Goal: Task Accomplishment & Management: Manage account settings

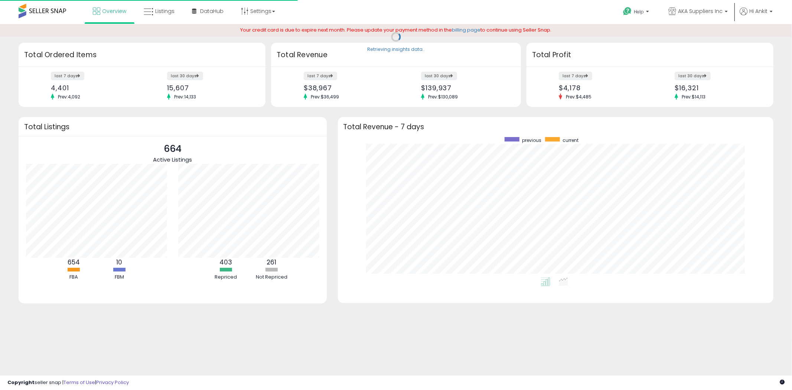
scroll to position [140, 421]
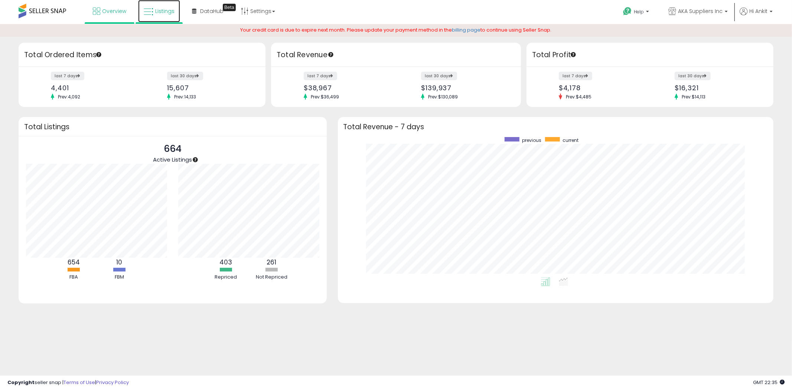
click at [161, 10] on span "Listings" at bounding box center [164, 10] width 19 height 7
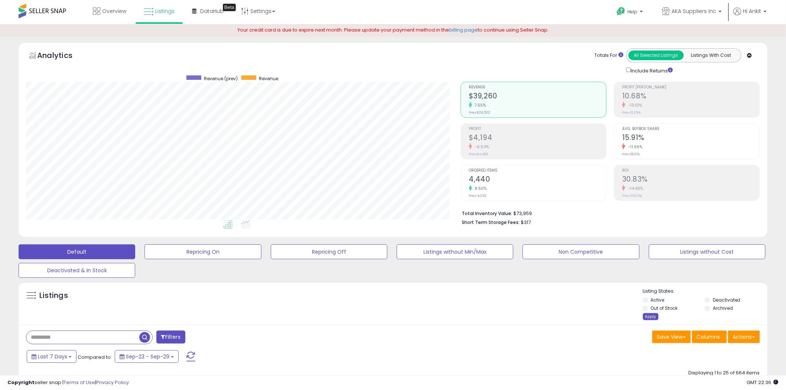
click at [651, 318] on div "Apply" at bounding box center [651, 316] width 16 height 7
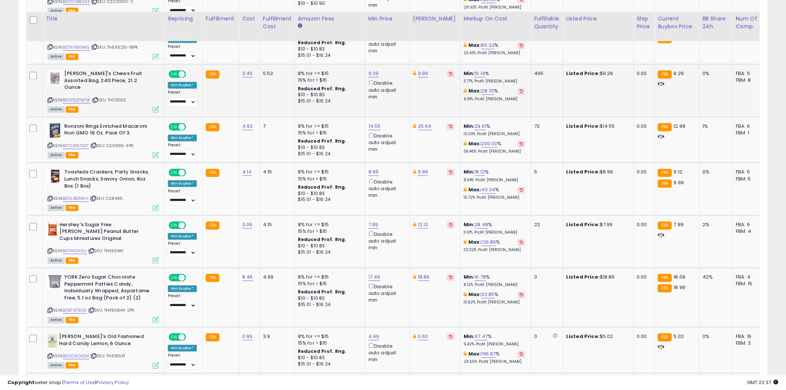
scroll to position [578, 0]
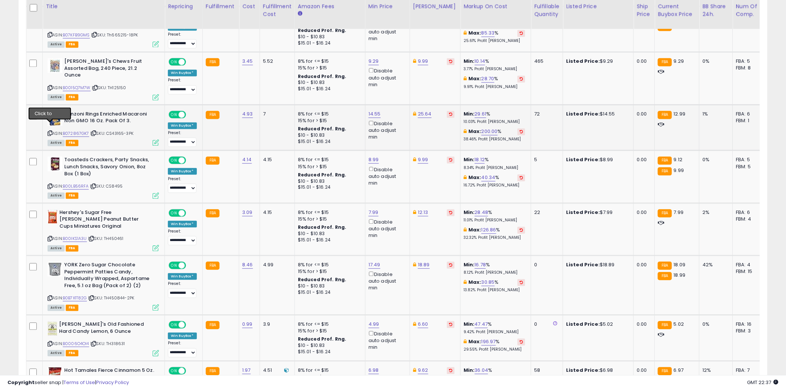
click at [51, 131] on icon at bounding box center [50, 133] width 5 height 4
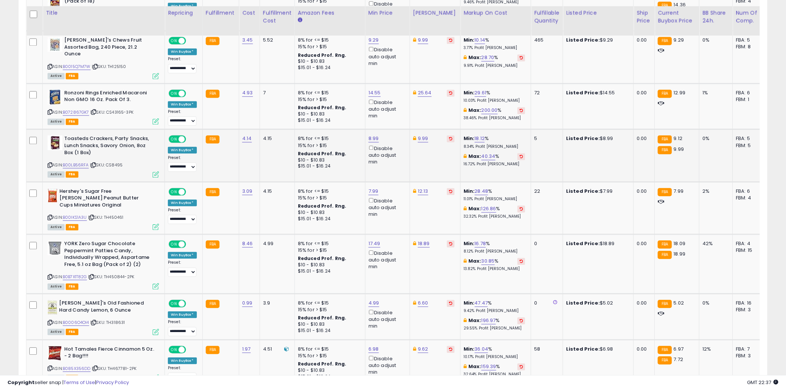
scroll to position [619, 0]
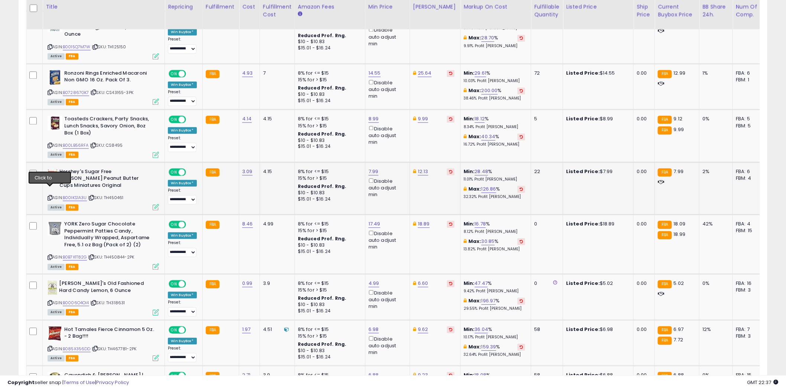
click at [51, 196] on icon at bounding box center [50, 198] width 5 height 4
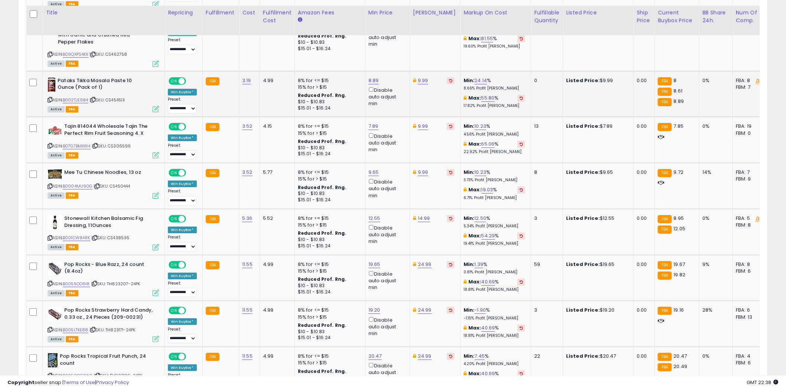
scroll to position [1031, 0]
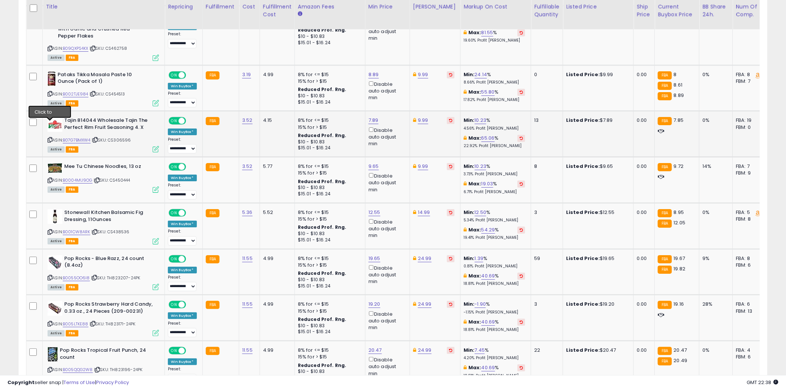
click at [50, 138] on icon at bounding box center [50, 140] width 5 height 4
click at [375, 117] on link "7.89" at bounding box center [373, 120] width 10 height 7
type input "****"
click at [395, 79] on icon "submit" at bounding box center [392, 78] width 4 height 4
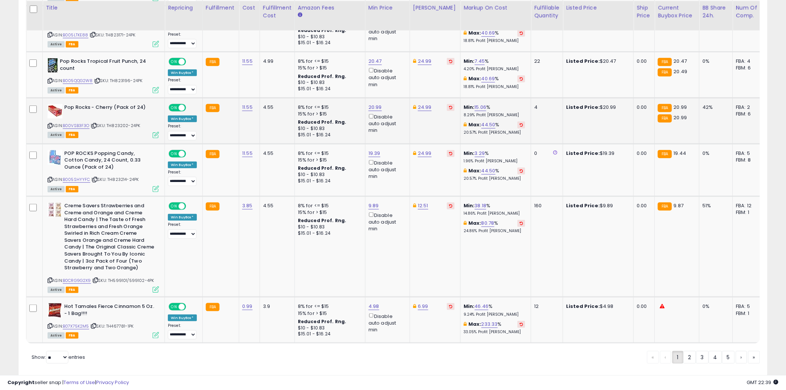
scroll to position [1328, 0]
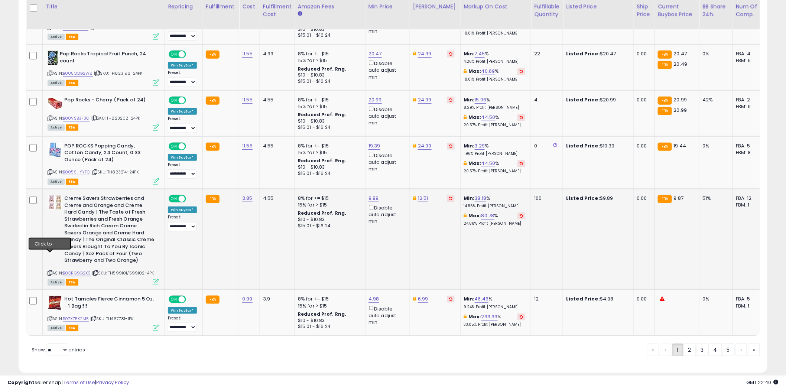
click at [50, 271] on icon at bounding box center [50, 273] width 5 height 4
click at [66, 344] on select "** **" at bounding box center [57, 350] width 22 height 13
select select "**"
click at [47, 344] on select "** **" at bounding box center [57, 350] width 22 height 13
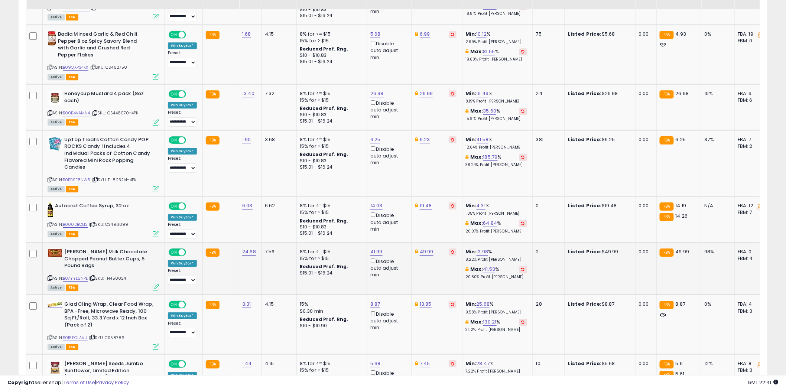
scroll to position [908, 0]
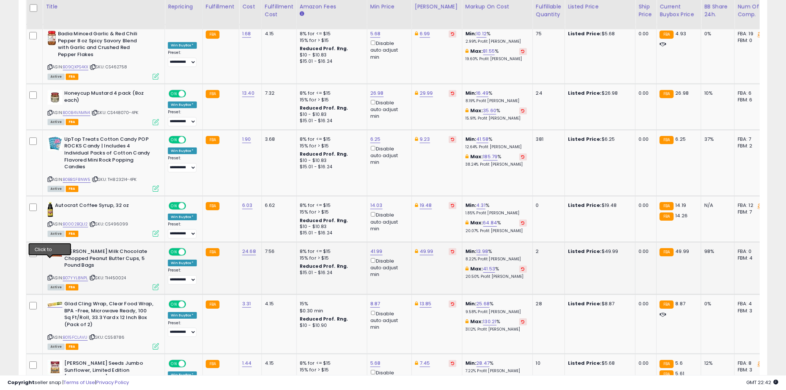
click at [50, 276] on icon at bounding box center [50, 278] width 5 height 4
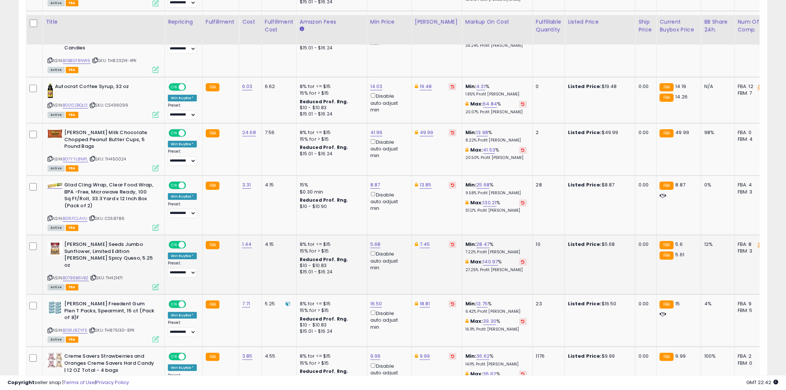
scroll to position [1073, 0]
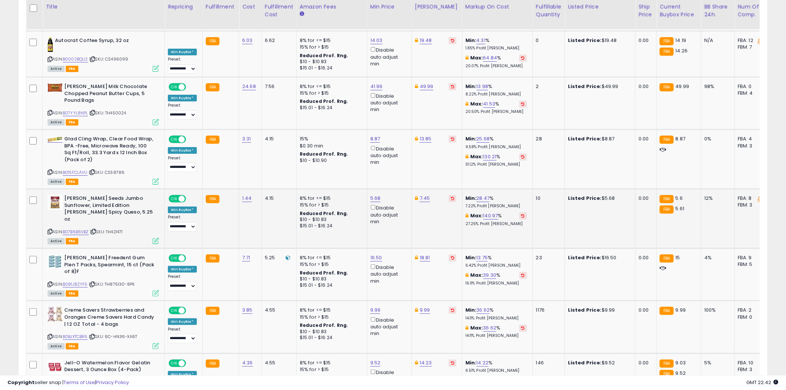
click at [51, 230] on icon at bounding box center [50, 232] width 5 height 4
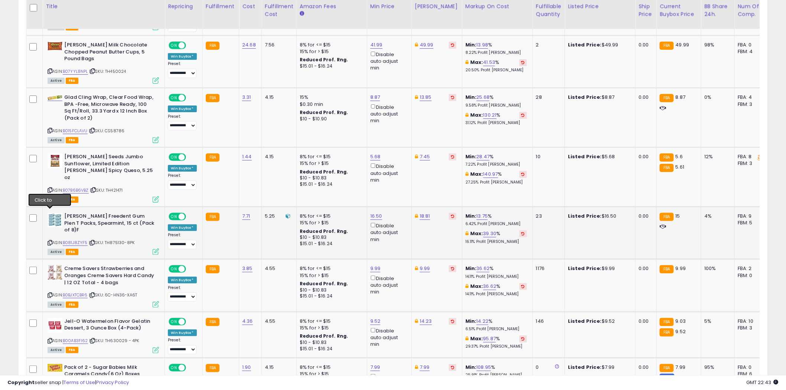
click at [49, 241] on icon at bounding box center [50, 243] width 5 height 4
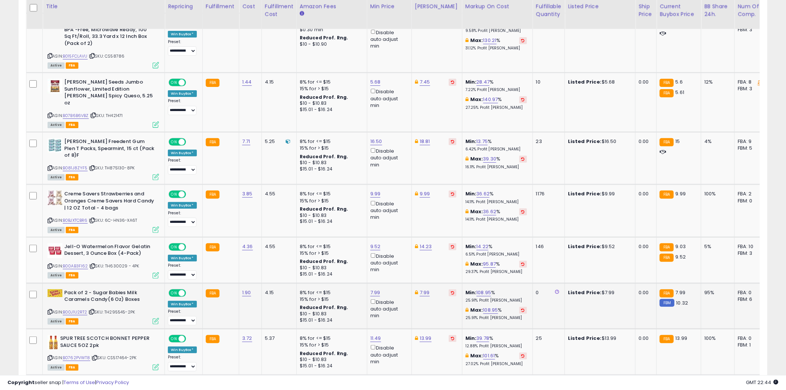
scroll to position [1197, 0]
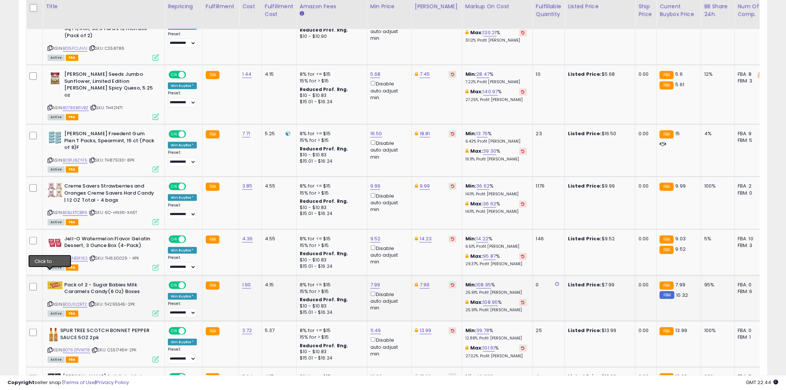
click at [50, 302] on icon at bounding box center [50, 304] width 5 height 4
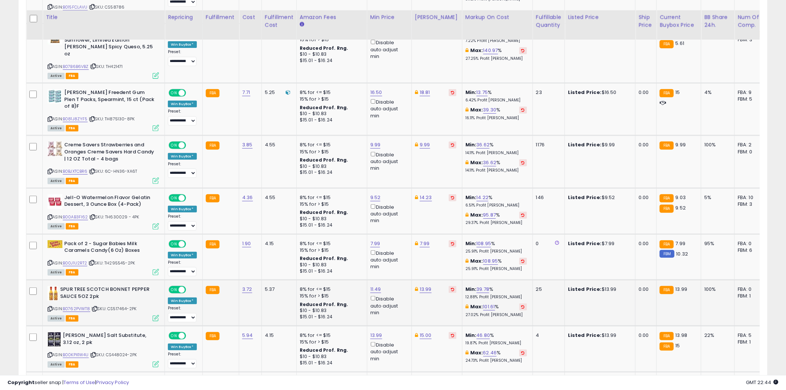
scroll to position [1279, 0]
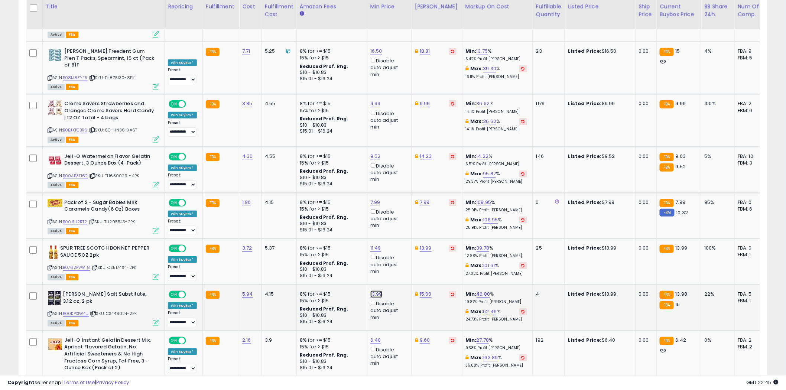
click at [379, 290] on link "13.99" at bounding box center [376, 293] width 12 height 7
type input "*****"
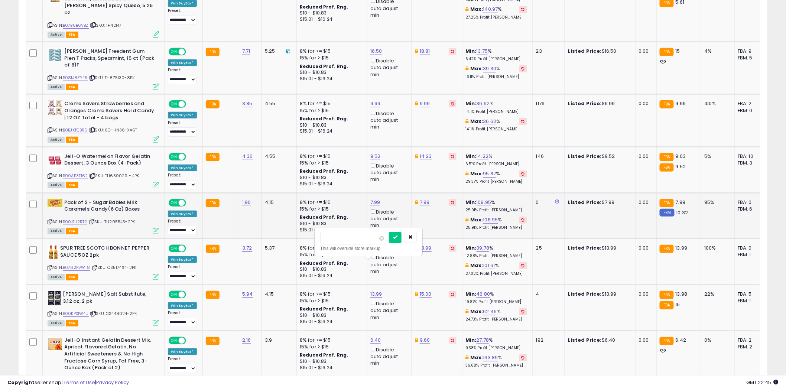
scroll to position [1197, 0]
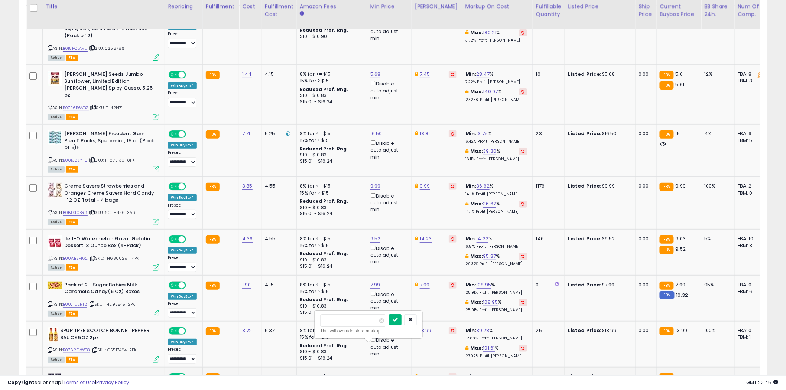
click at [401, 318] on button "submit" at bounding box center [395, 319] width 13 height 11
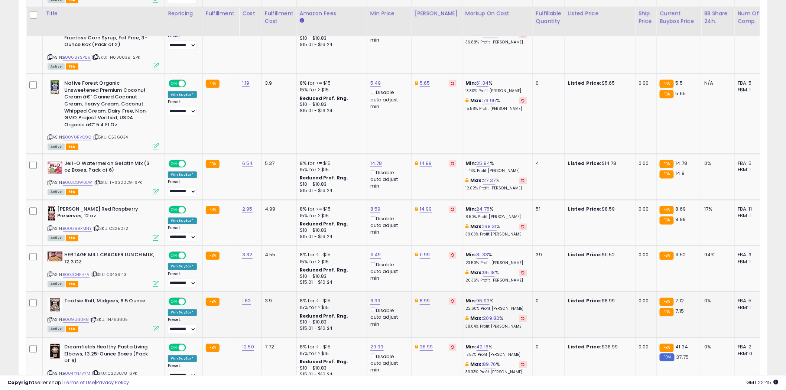
scroll to position [1609, 0]
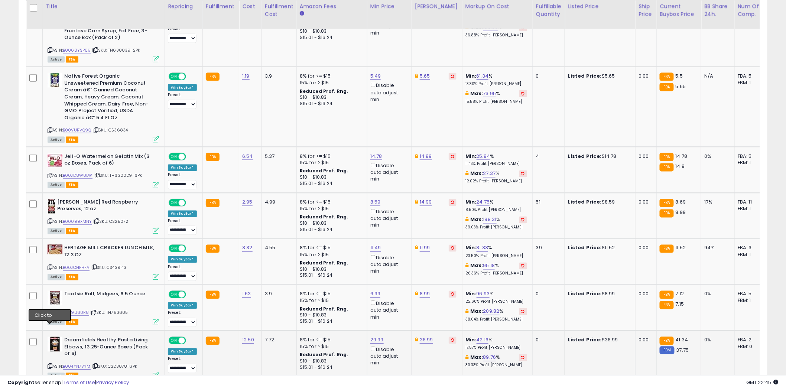
click at [50, 364] on icon at bounding box center [50, 366] width 5 height 4
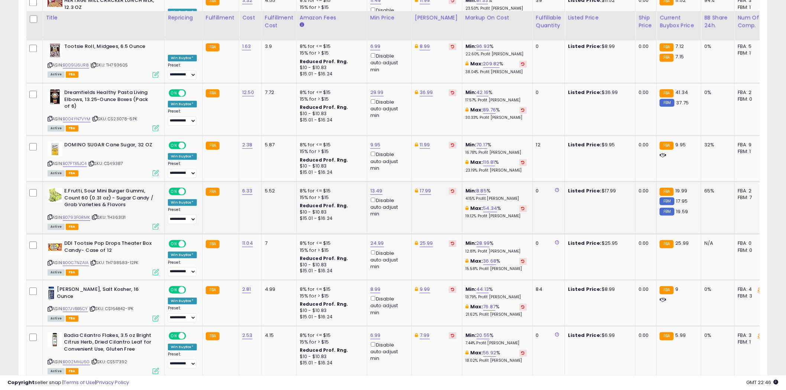
scroll to position [1898, 0]
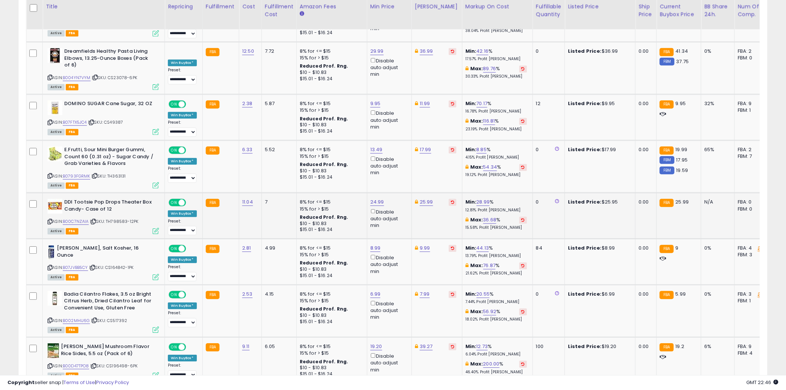
click at [50, 219] on icon at bounding box center [50, 221] width 5 height 4
click at [49, 266] on icon at bounding box center [50, 268] width 5 height 4
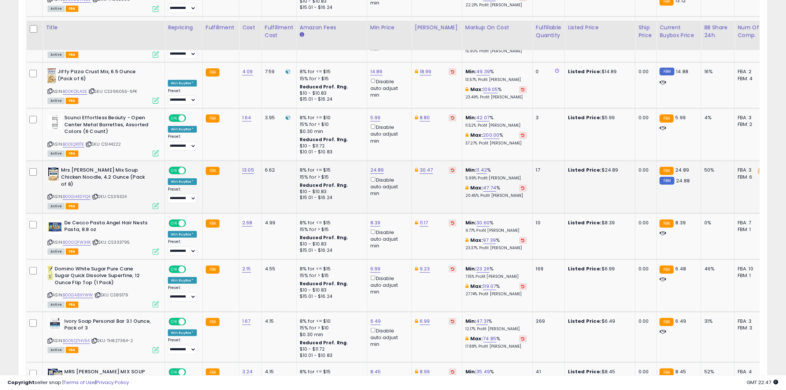
scroll to position [2352, 0]
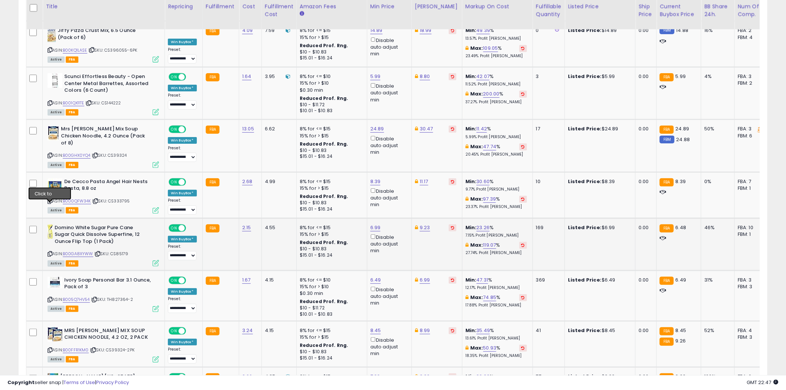
click at [50, 252] on icon at bounding box center [50, 254] width 5 height 4
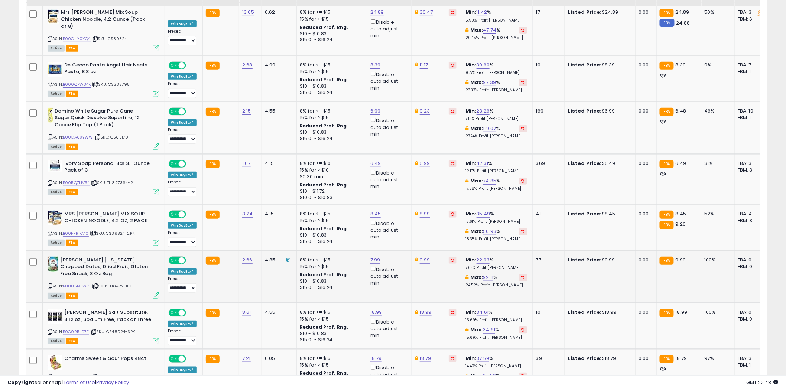
scroll to position [2476, 0]
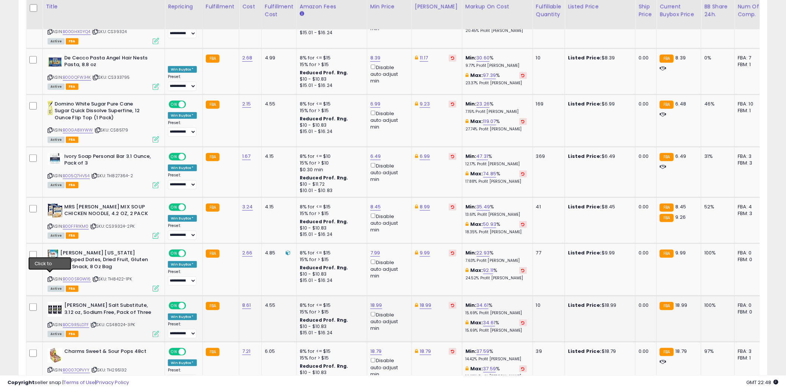
click at [49, 323] on icon at bounding box center [50, 325] width 5 height 4
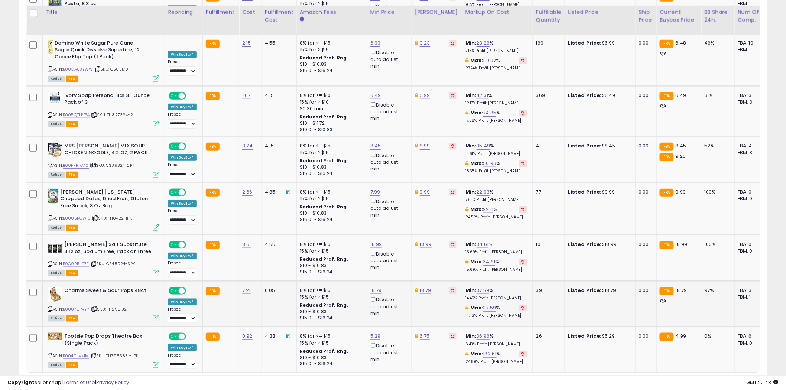
scroll to position [2542, 0]
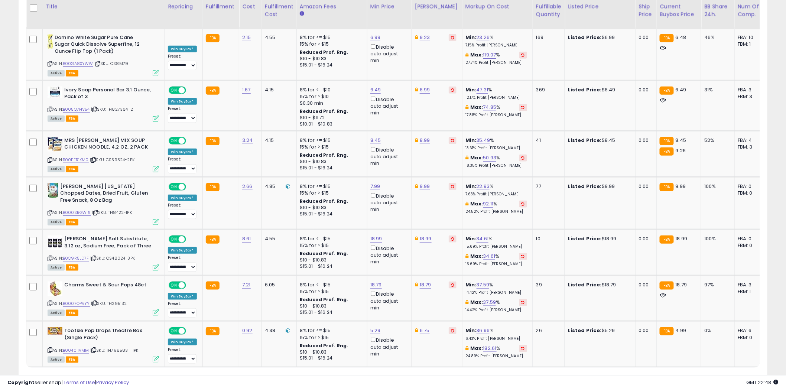
click at [715, 375] on link "2" at bounding box center [715, 381] width 13 height 13
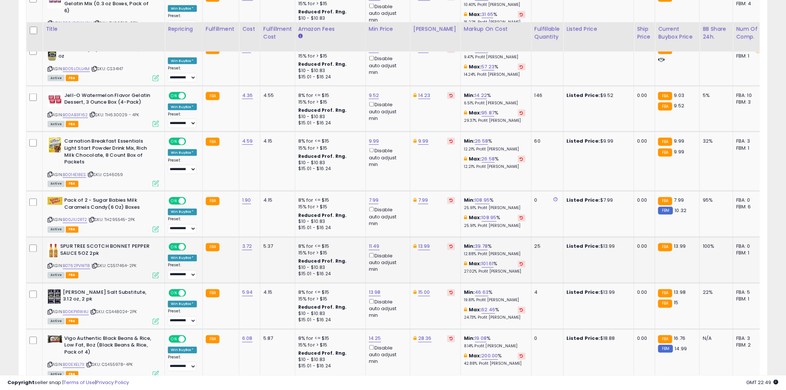
scroll to position [454, 0]
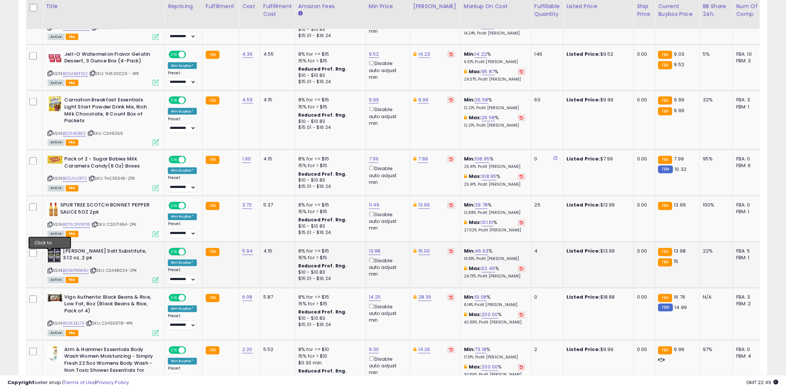
click at [51, 269] on icon at bounding box center [50, 271] width 5 height 4
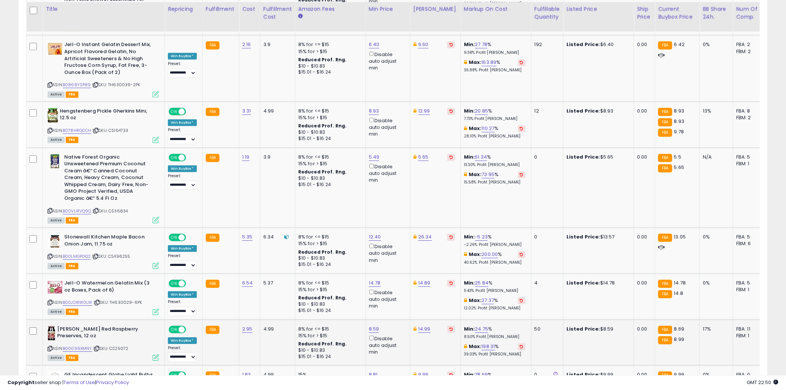
scroll to position [866, 0]
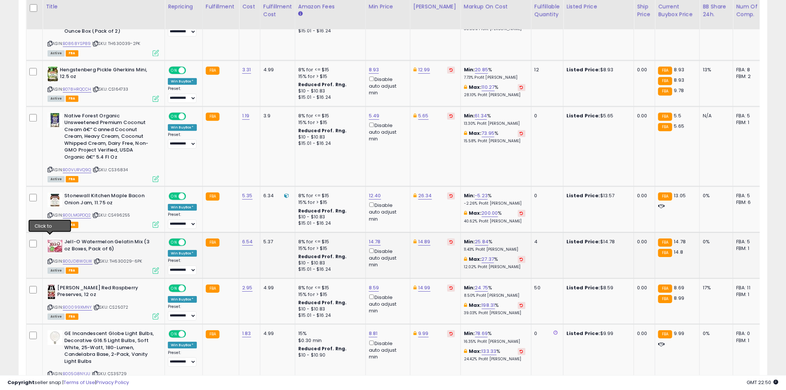
click at [51, 259] on icon at bounding box center [50, 261] width 5 height 4
click at [49, 259] on icon at bounding box center [50, 261] width 5 height 4
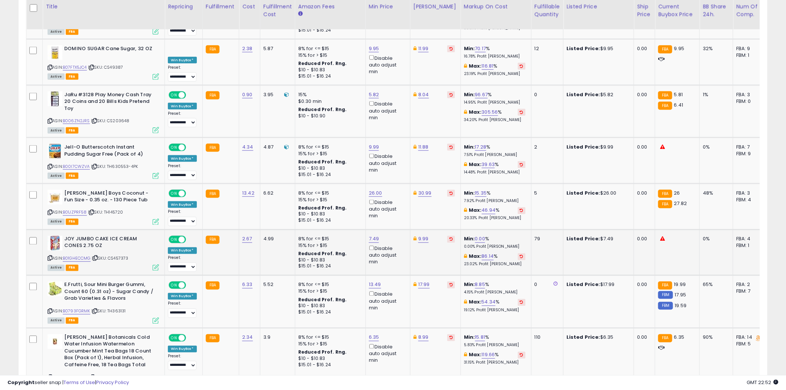
scroll to position [1568, 0]
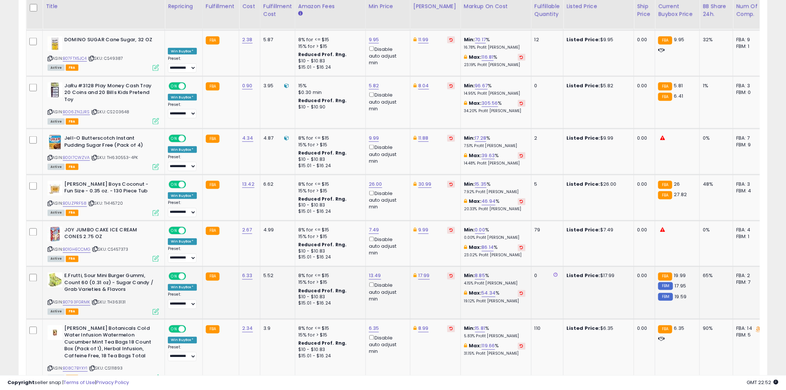
click at [50, 300] on icon at bounding box center [50, 302] width 5 height 4
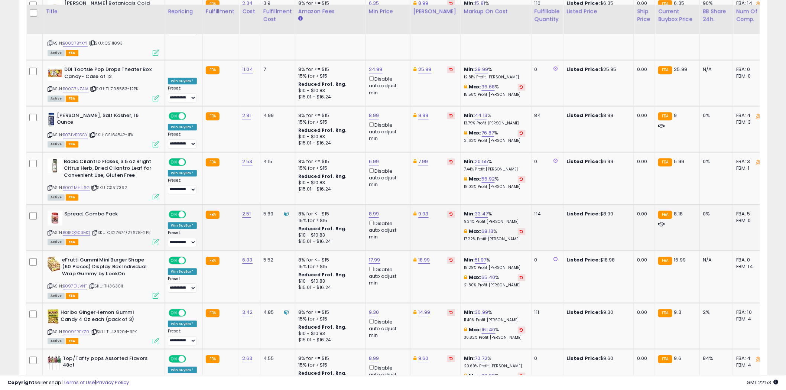
scroll to position [1898, 0]
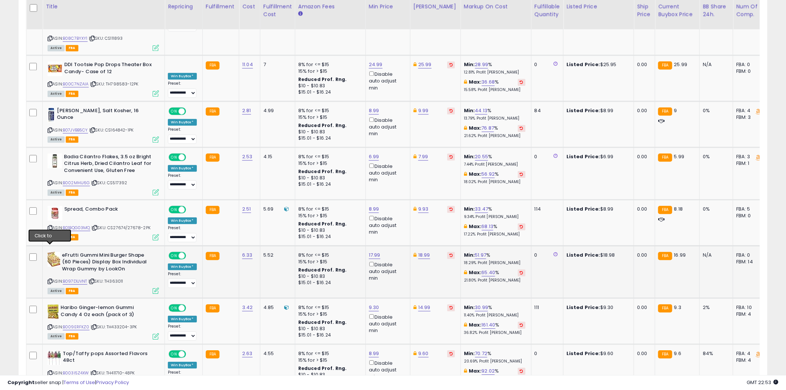
click at [49, 279] on icon at bounding box center [50, 281] width 5 height 4
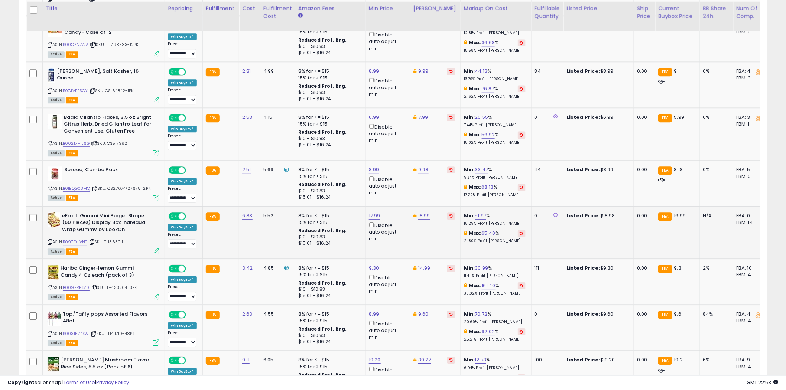
scroll to position [1939, 0]
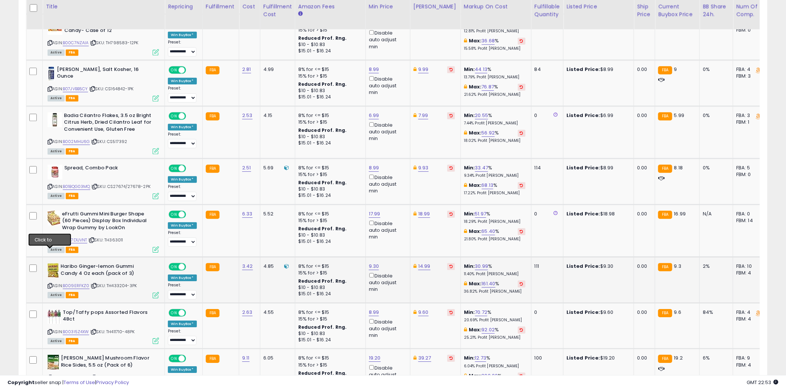
click at [51, 284] on icon at bounding box center [50, 286] width 5 height 4
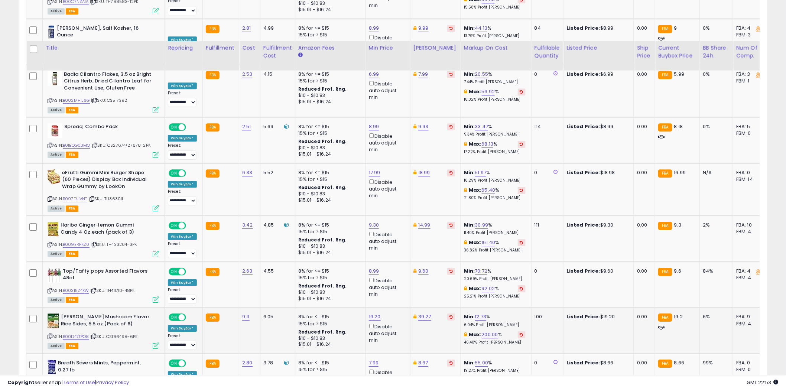
scroll to position [2022, 0]
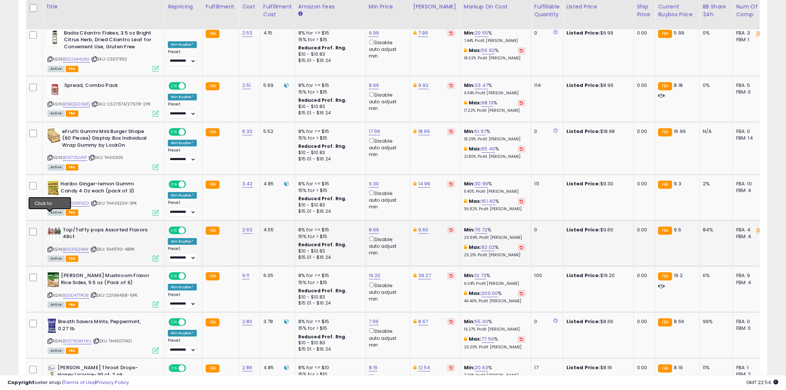
click at [50, 247] on icon at bounding box center [50, 249] width 5 height 4
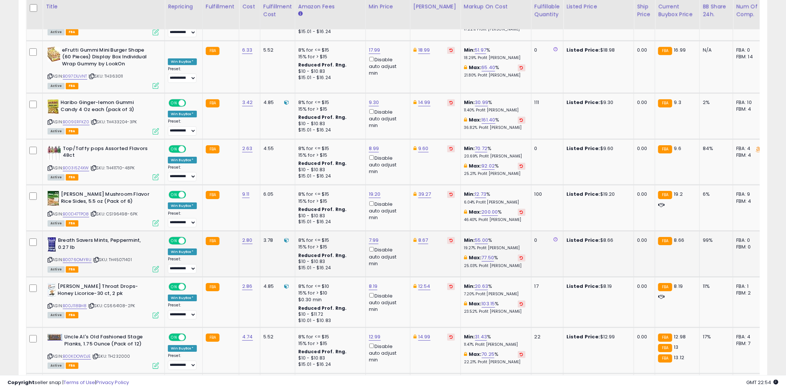
scroll to position [2104, 0]
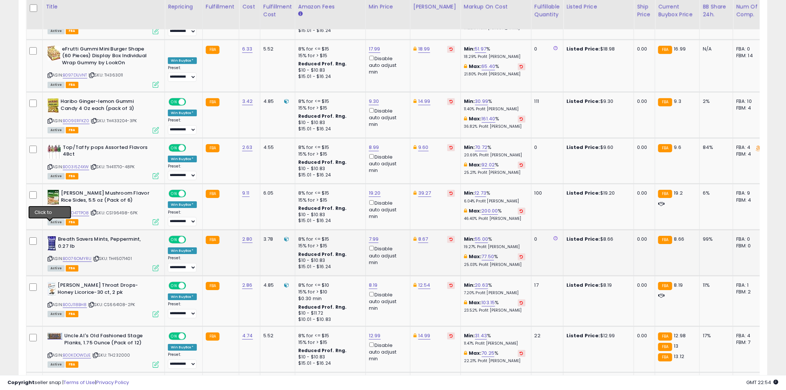
click at [51, 257] on icon at bounding box center [50, 259] width 5 height 4
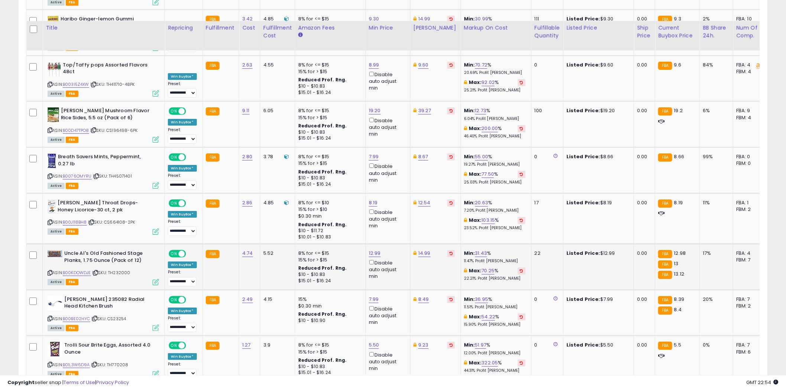
scroll to position [2228, 0]
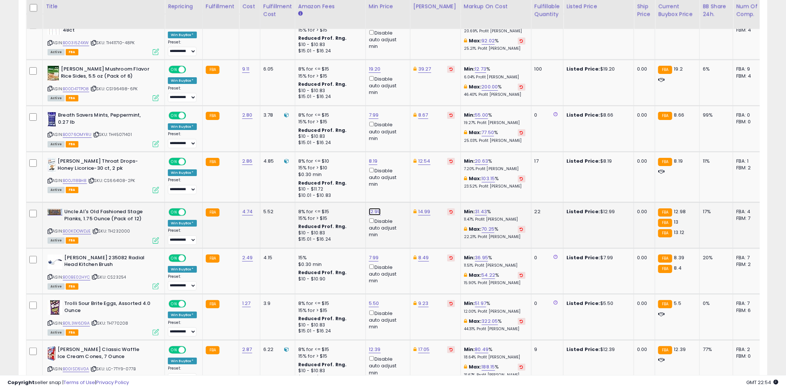
click at [377, 208] on link "12.99" at bounding box center [375, 211] width 12 height 7
type input "*****"
click at [396, 151] on icon "submit" at bounding box center [393, 151] width 4 height 4
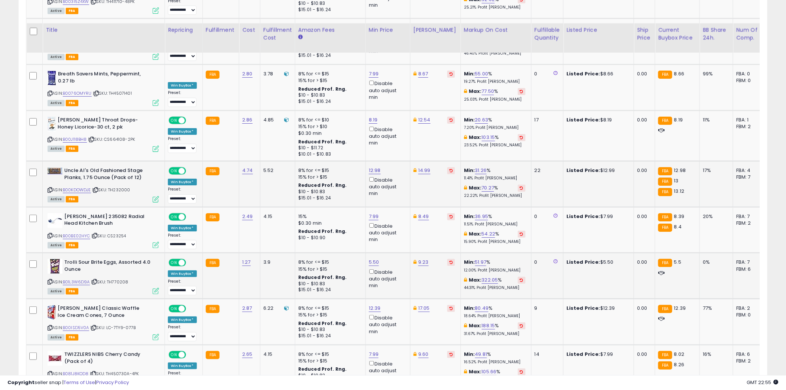
scroll to position [2311, 0]
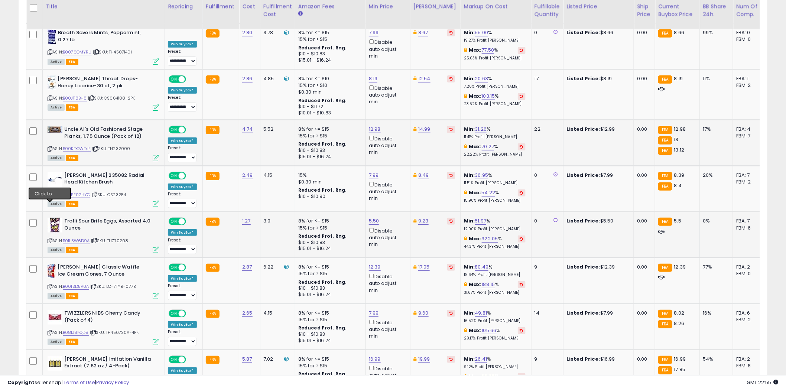
click at [50, 238] on icon at bounding box center [50, 240] width 5 height 4
click at [50, 284] on icon at bounding box center [50, 286] width 5 height 4
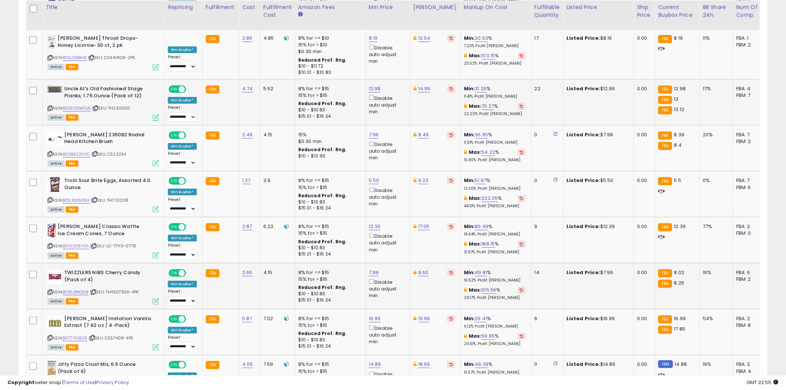
scroll to position [2352, 0]
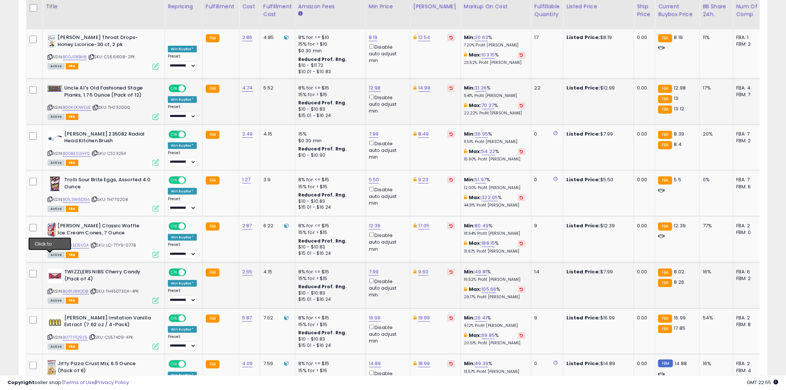
click at [51, 289] on icon at bounding box center [50, 291] width 5 height 4
click at [49, 335] on icon at bounding box center [50, 337] width 5 height 4
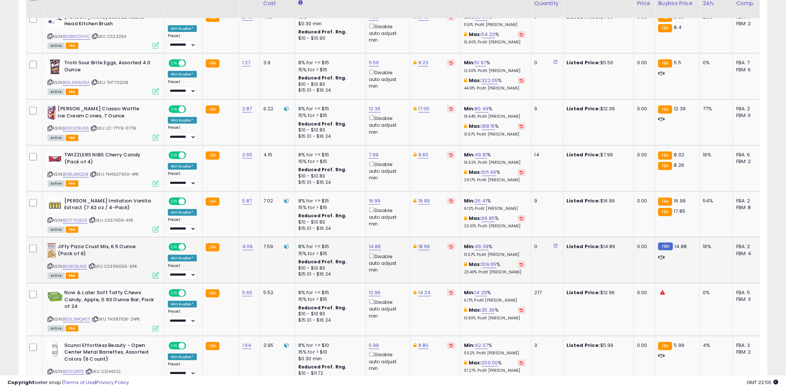
scroll to position [2476, 0]
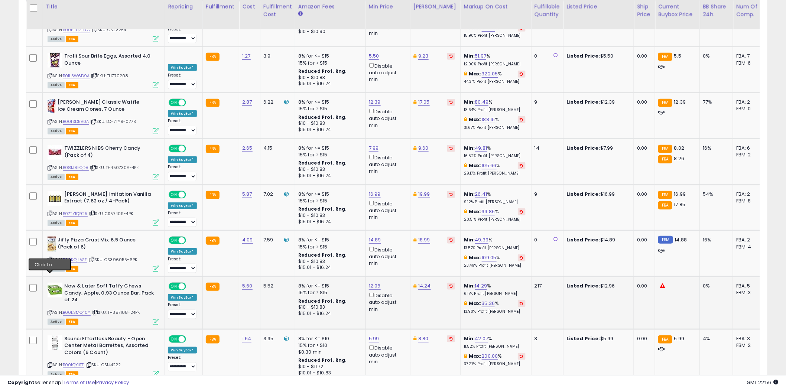
click at [49, 310] on icon at bounding box center [50, 312] width 5 height 4
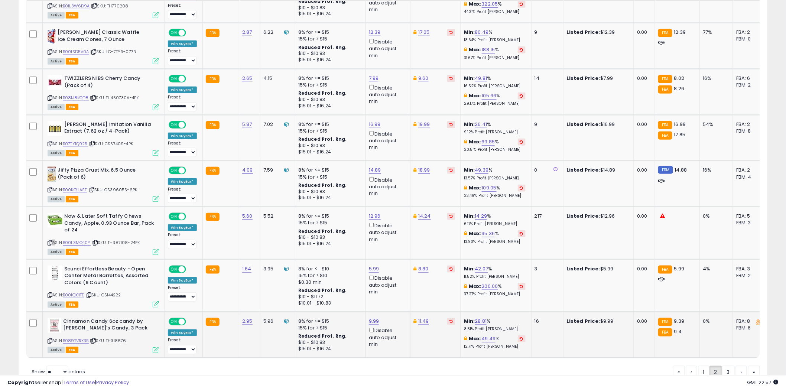
scroll to position [2549, 0]
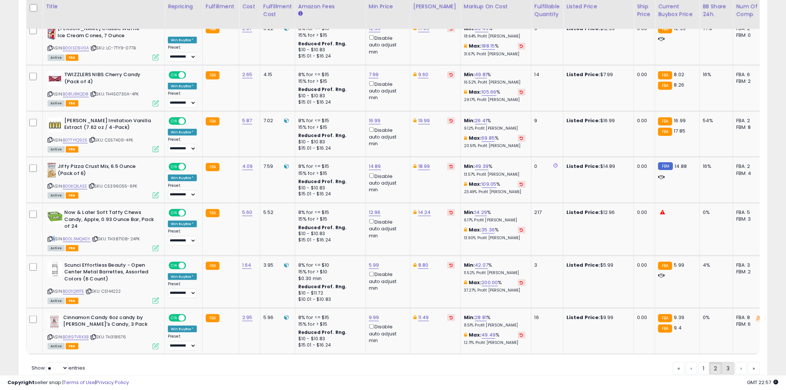
click at [727, 362] on link "3" at bounding box center [728, 368] width 13 height 13
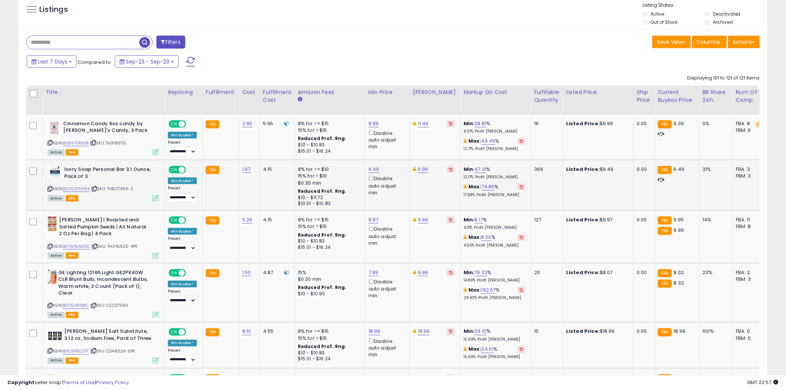
scroll to position [289, 0]
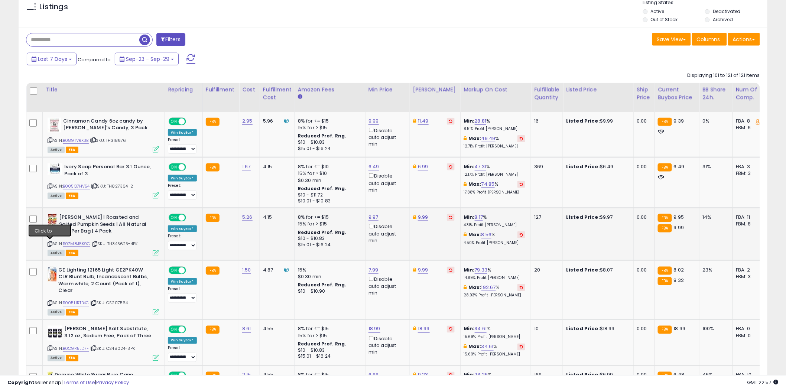
click at [50, 243] on icon at bounding box center [50, 244] width 5 height 4
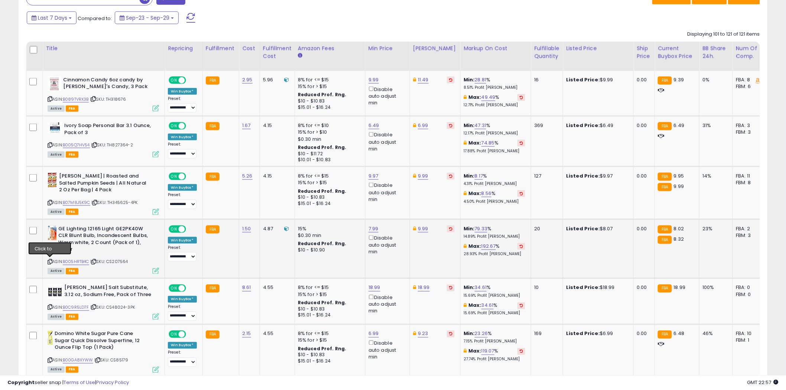
click at [50, 260] on icon at bounding box center [50, 262] width 5 height 4
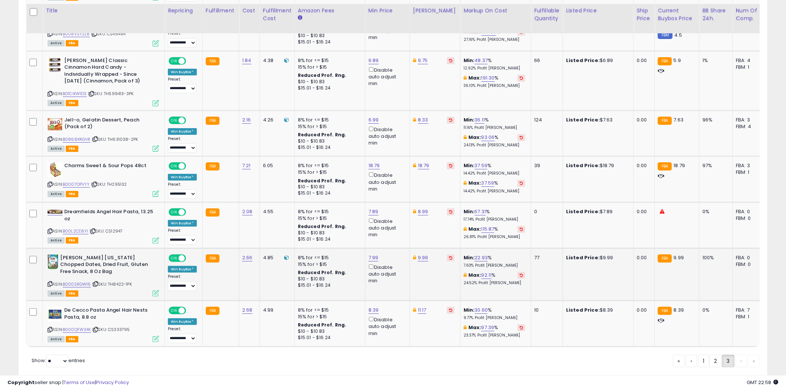
scroll to position [1101, 0]
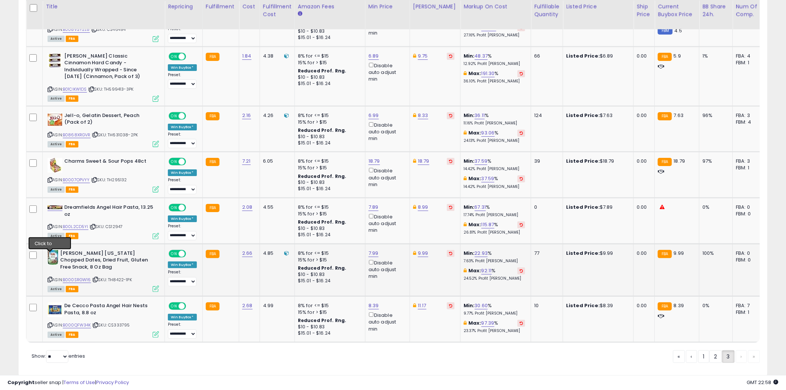
click at [49, 277] on icon at bounding box center [50, 279] width 5 height 4
